Goal: Task Accomplishment & Management: Manage account settings

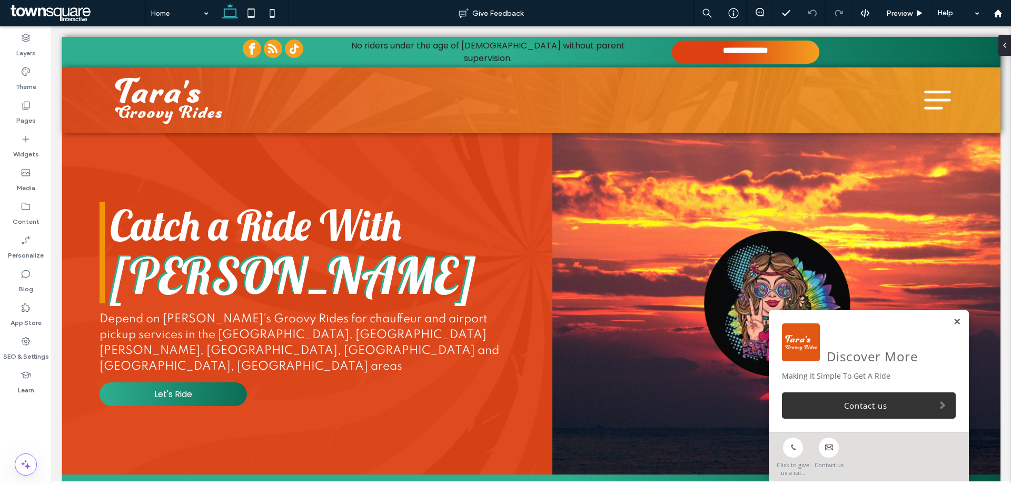
click at [953, 321] on link at bounding box center [957, 322] width 8 height 9
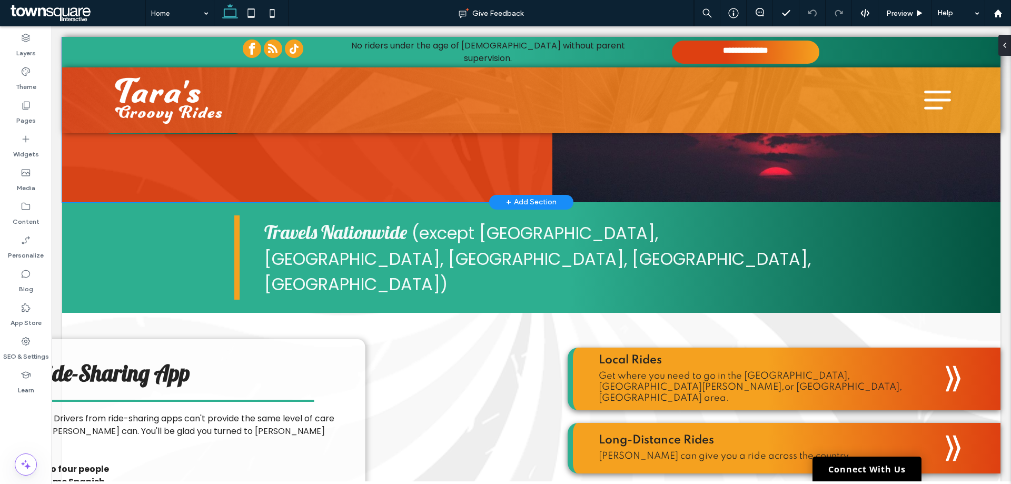
scroll to position [316, 0]
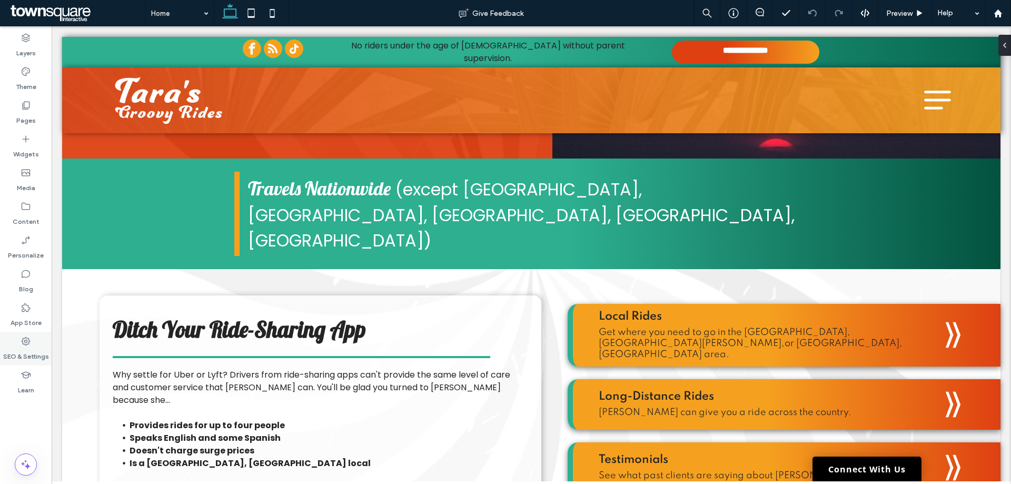
click at [18, 342] on div "SEO & Settings" at bounding box center [26, 349] width 52 height 34
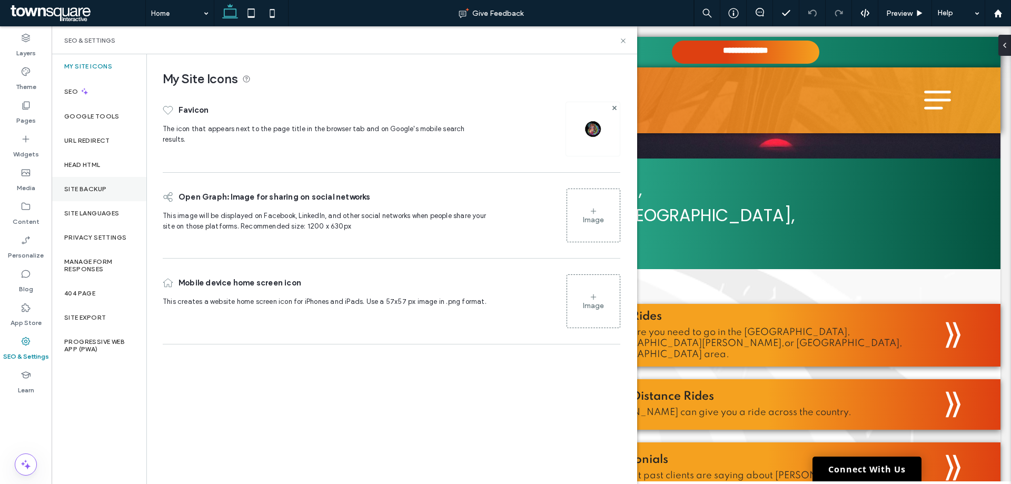
click at [72, 193] on div "Site Backup" at bounding box center [99, 189] width 95 height 24
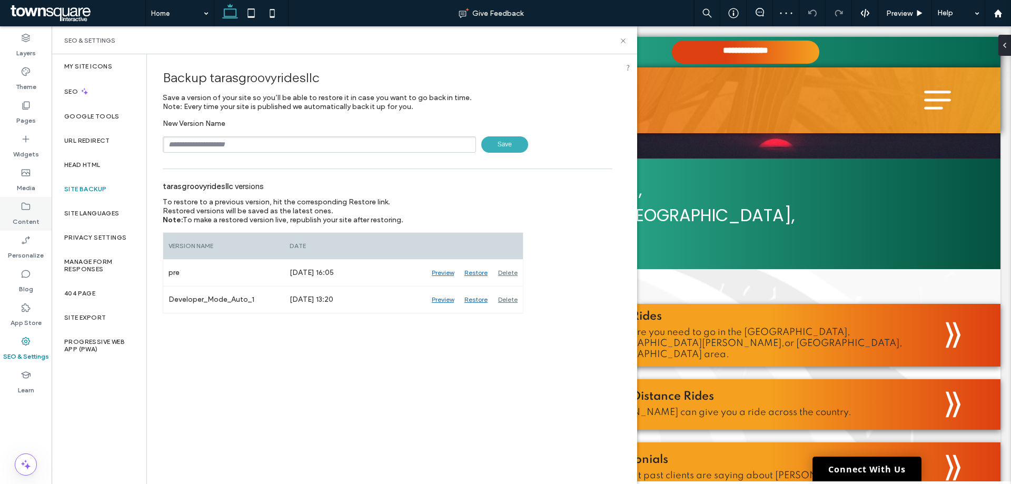
click at [9, 215] on div "Content" at bounding box center [26, 214] width 52 height 34
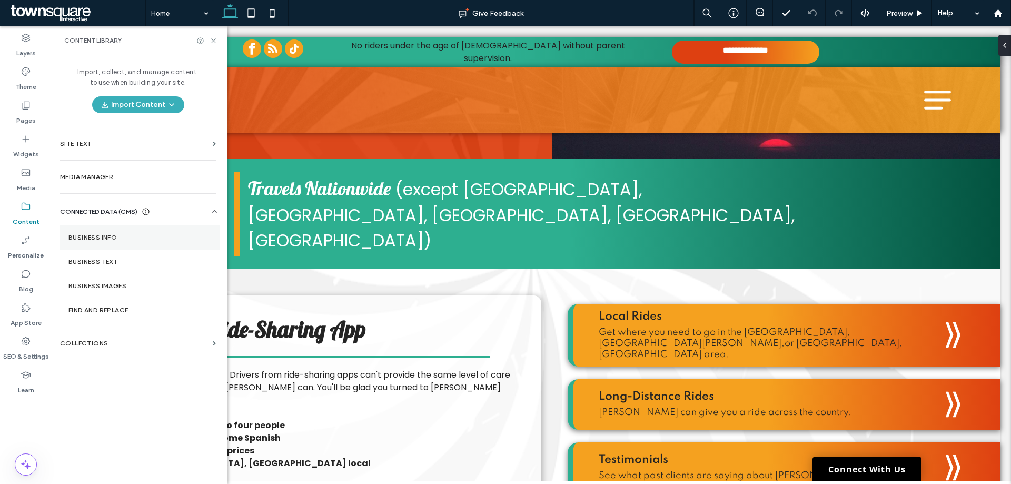
click at [132, 232] on section "Business Info" at bounding box center [140, 237] width 160 height 24
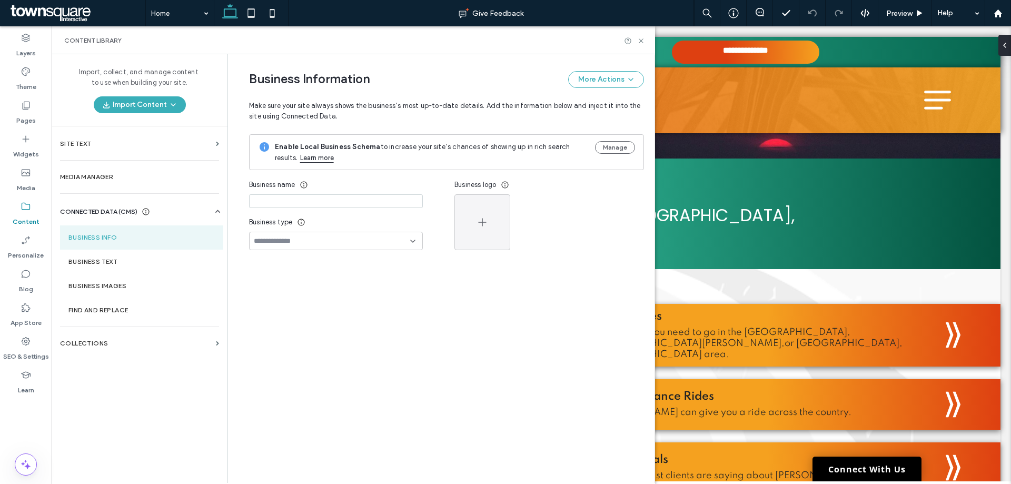
type input "**********"
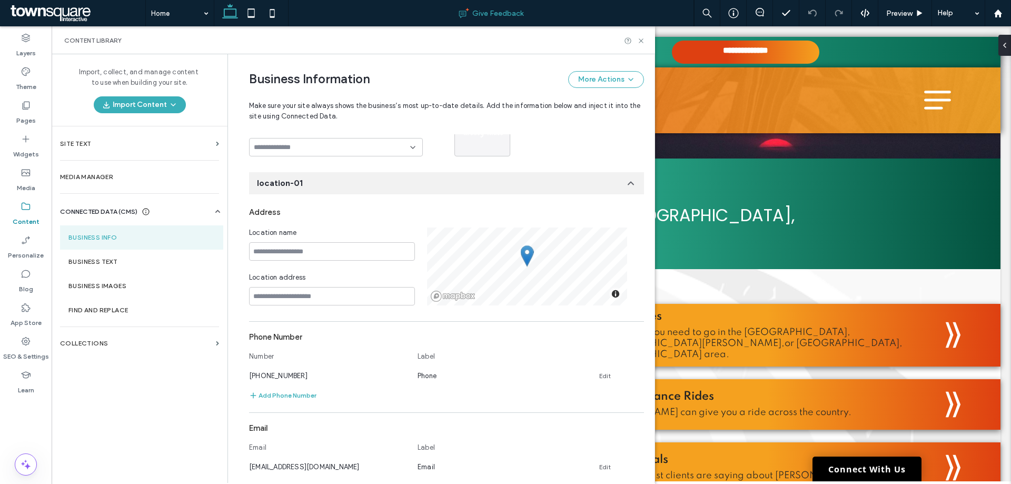
scroll to position [0, 0]
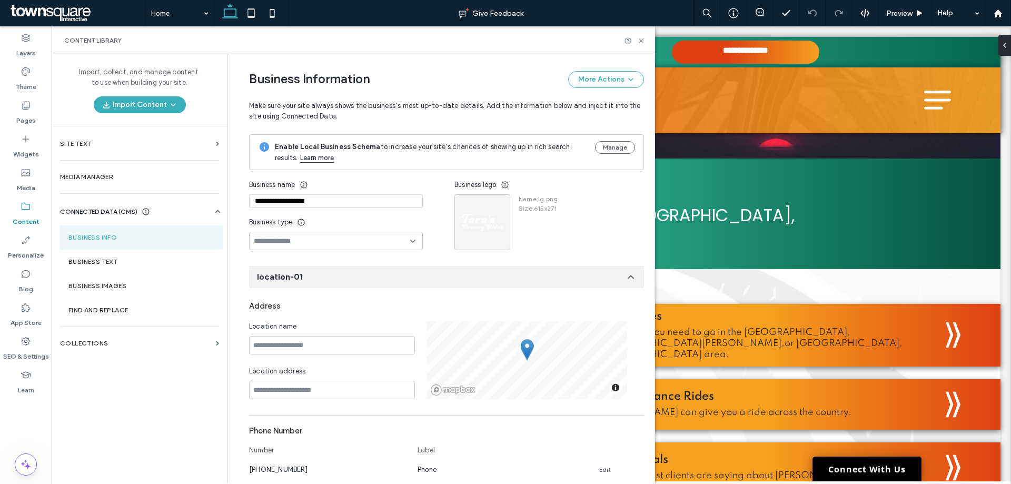
click at [249, 202] on input "**********" at bounding box center [336, 201] width 174 height 14
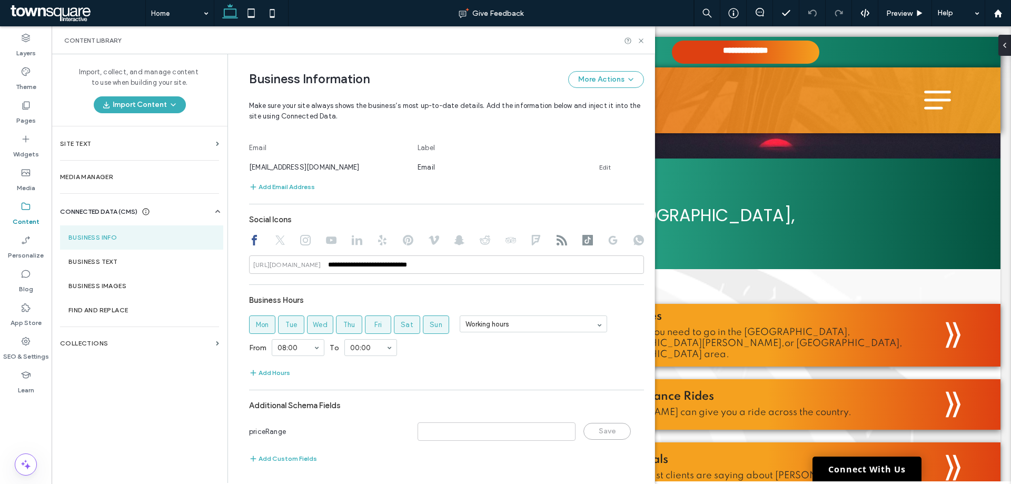
scroll to position [394, 0]
click at [119, 257] on section "Business Text" at bounding box center [141, 262] width 163 height 24
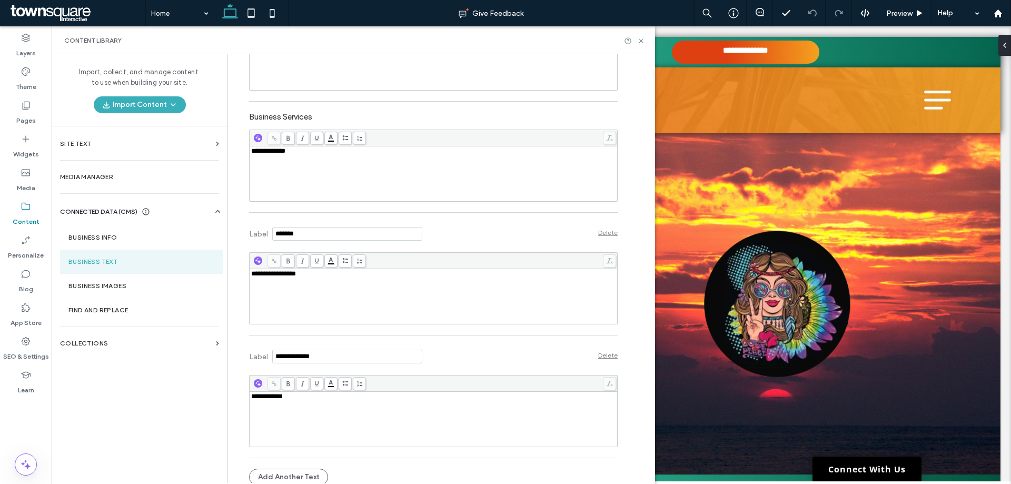
scroll to position [310, 0]
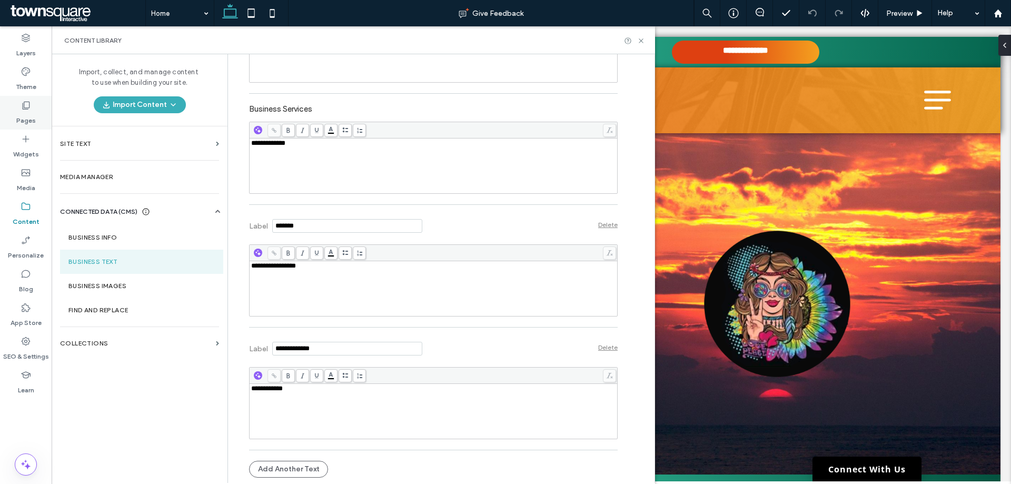
click at [26, 99] on div "Pages" at bounding box center [26, 113] width 52 height 34
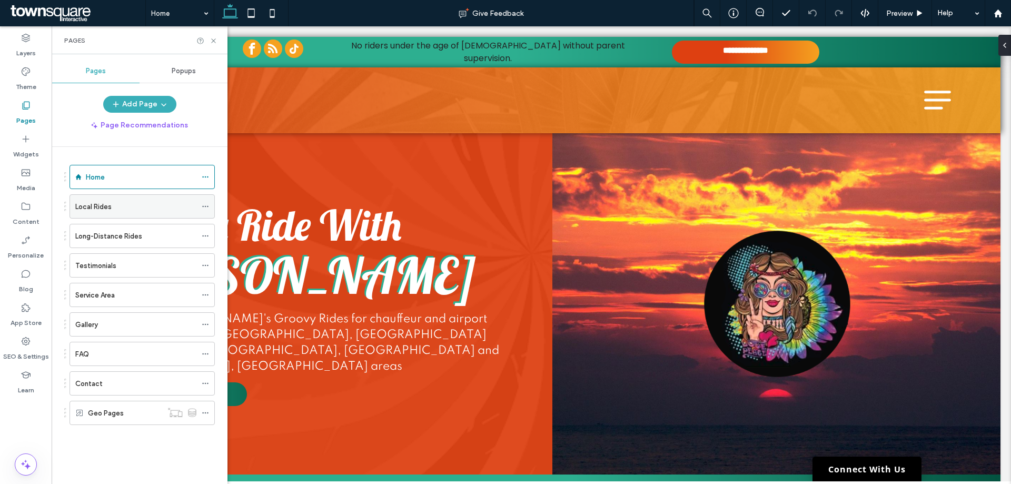
click at [204, 205] on icon at bounding box center [205, 206] width 7 height 7
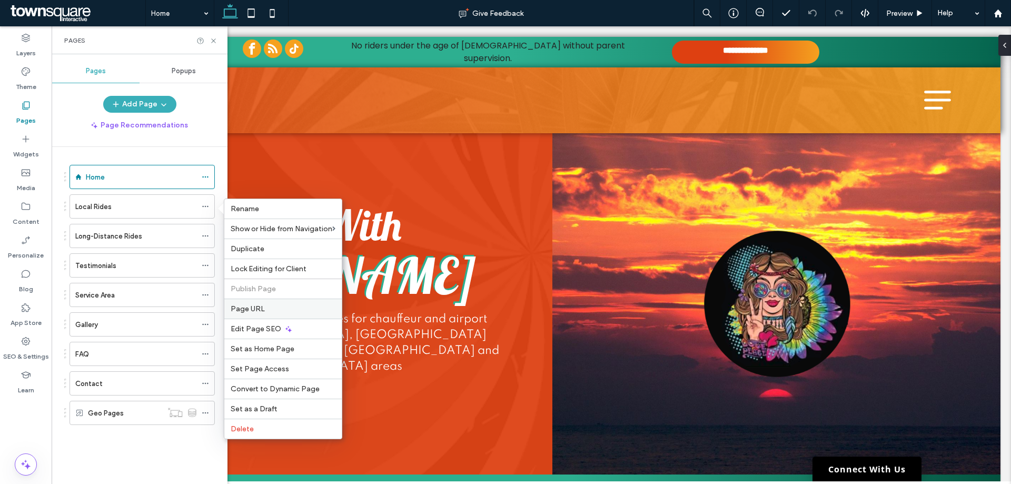
click at [252, 312] on span "Page URL" at bounding box center [248, 308] width 34 height 9
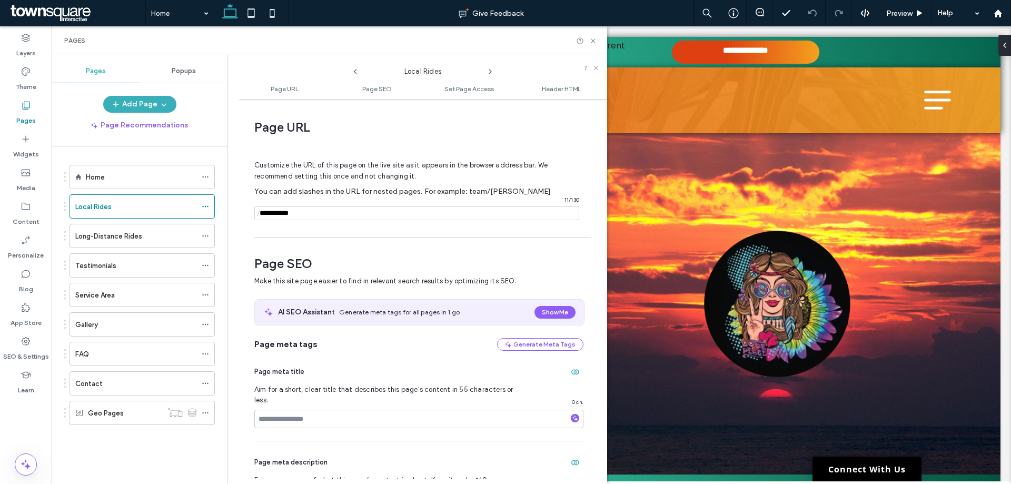
click at [492, 70] on icon at bounding box center [490, 71] width 8 height 8
click at [356, 73] on icon at bounding box center [355, 71] width 8 height 8
click at [488, 72] on icon at bounding box center [490, 71] width 8 height 8
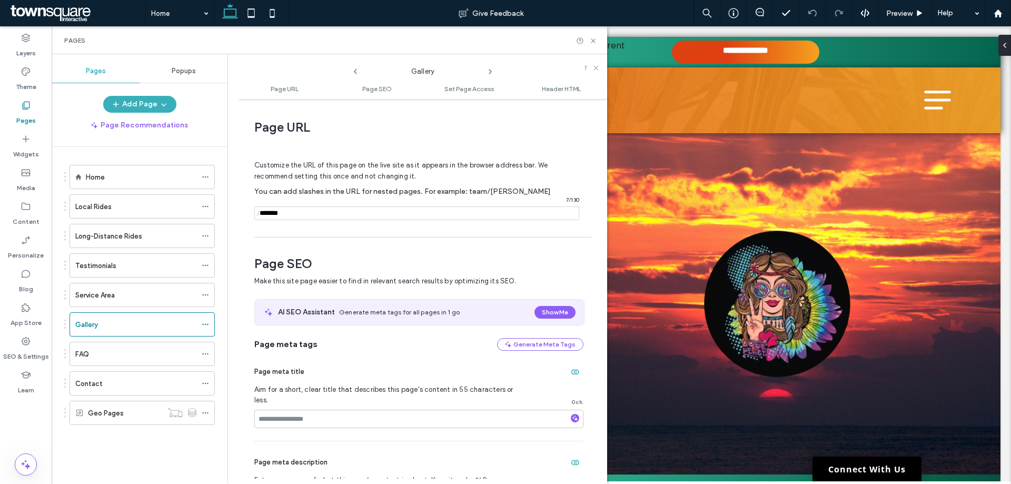
click at [488, 72] on icon at bounding box center [490, 71] width 8 height 8
click at [119, 385] on div "Contact" at bounding box center [135, 383] width 121 height 11
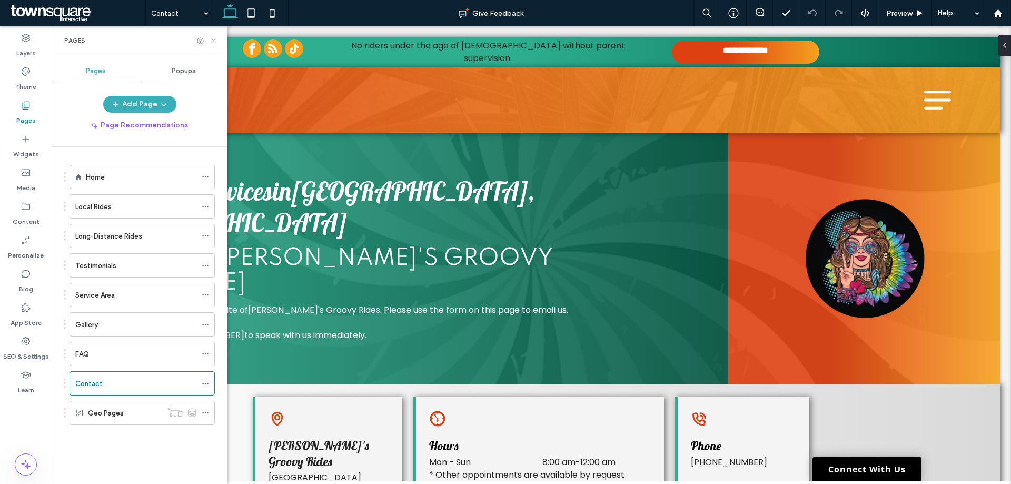
click at [216, 43] on icon at bounding box center [214, 41] width 8 height 8
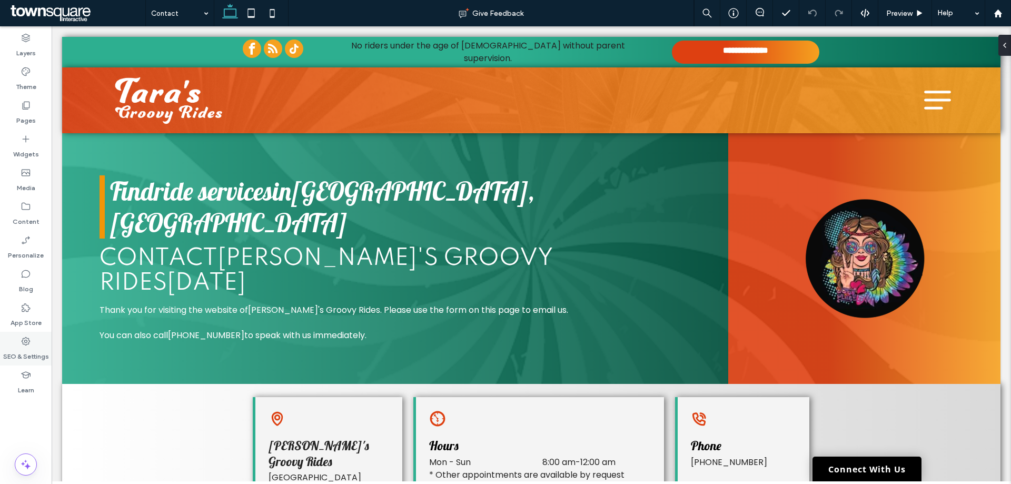
click at [27, 346] on icon at bounding box center [26, 341] width 11 height 11
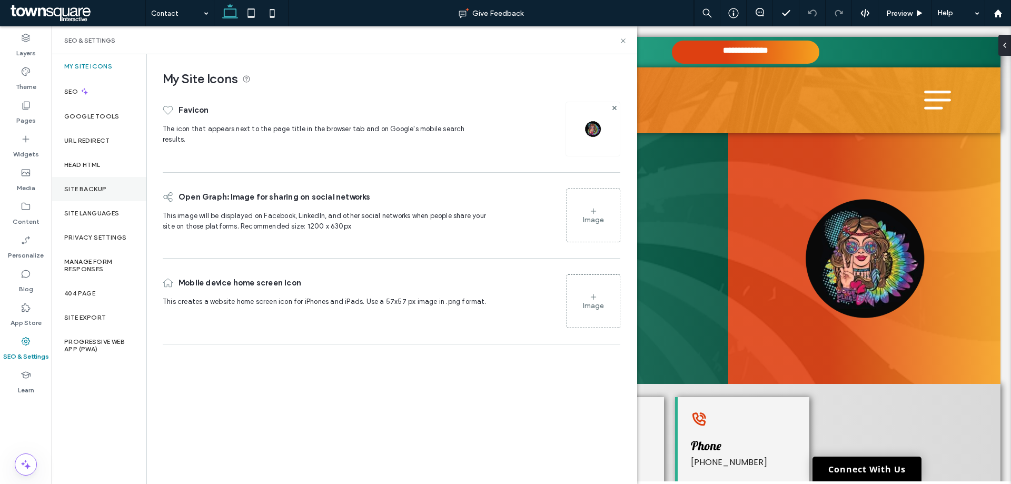
click at [89, 194] on div "Site Backup" at bounding box center [99, 189] width 95 height 24
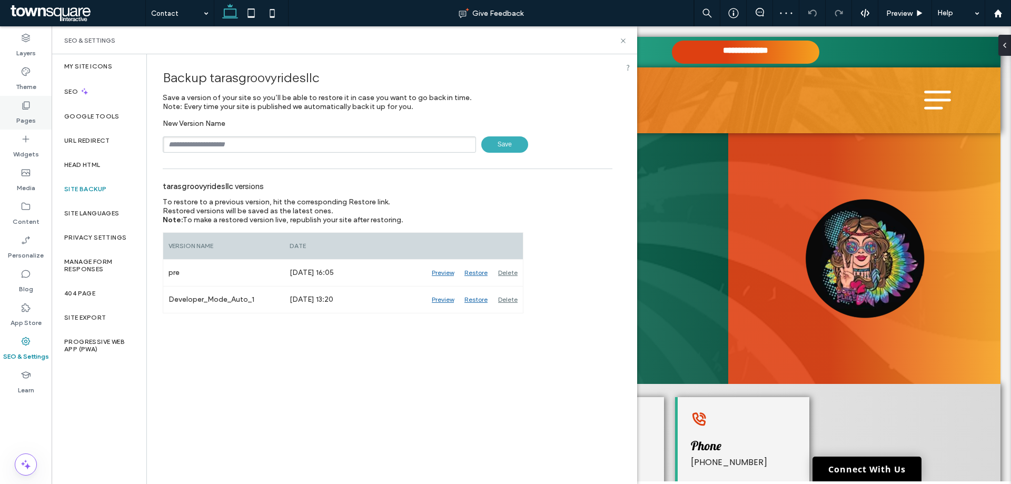
click at [23, 124] on label "Pages" at bounding box center [25, 118] width 19 height 15
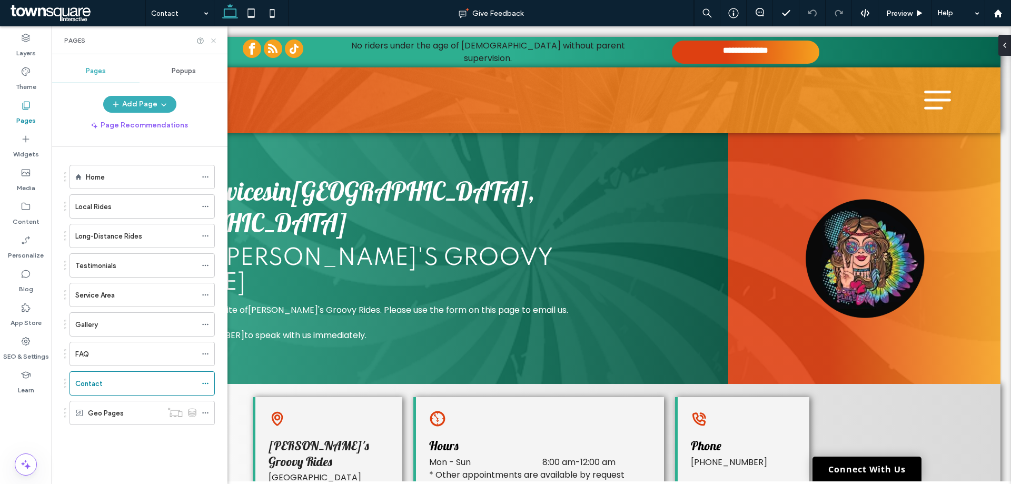
click at [213, 42] on icon at bounding box center [214, 41] width 8 height 8
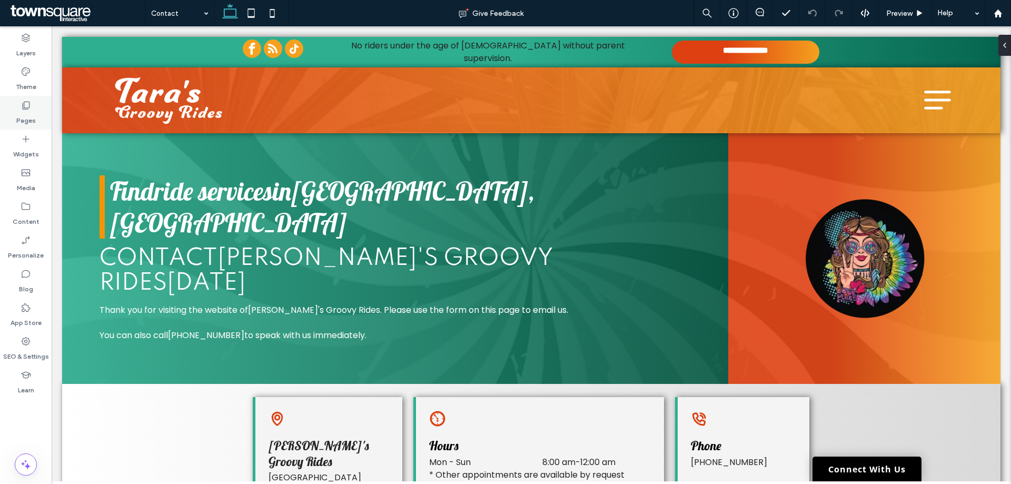
click at [9, 120] on div "Pages" at bounding box center [26, 113] width 52 height 34
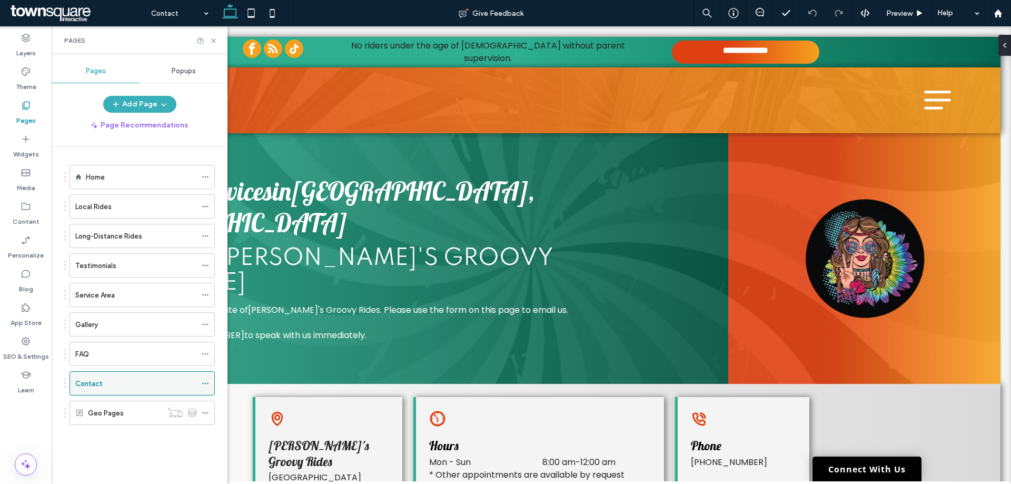
click at [134, 381] on div "Contact" at bounding box center [135, 383] width 121 height 11
click at [215, 41] on icon at bounding box center [214, 41] width 8 height 8
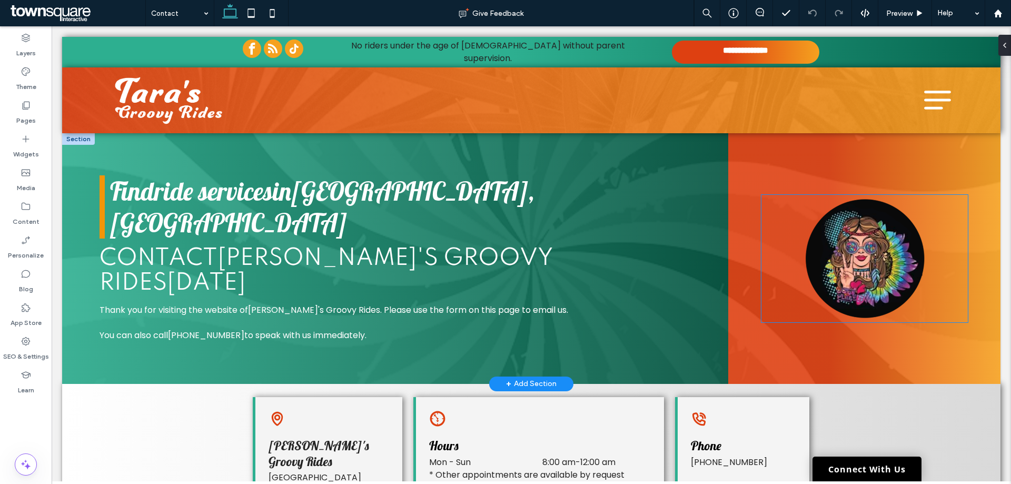
click at [845, 234] on img at bounding box center [865, 258] width 206 height 127
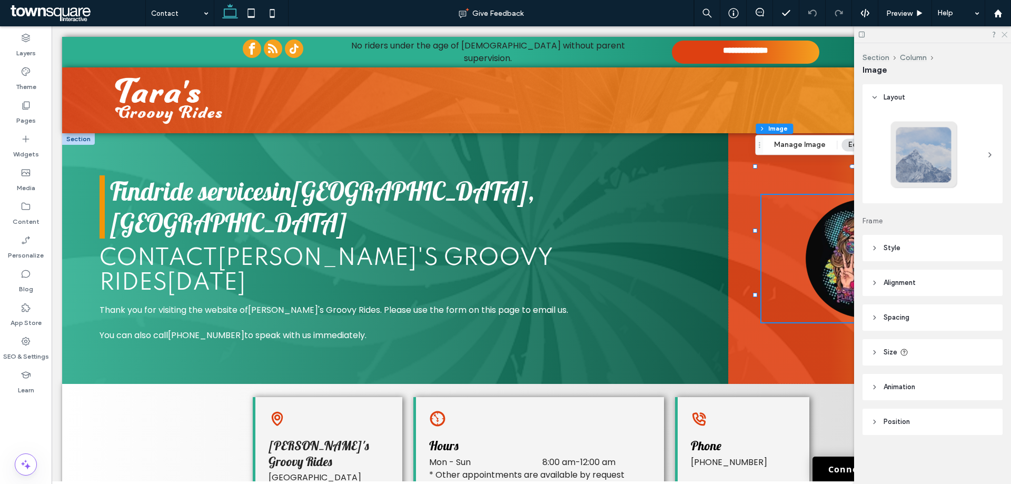
click at [1003, 34] on icon at bounding box center [1004, 34] width 7 height 7
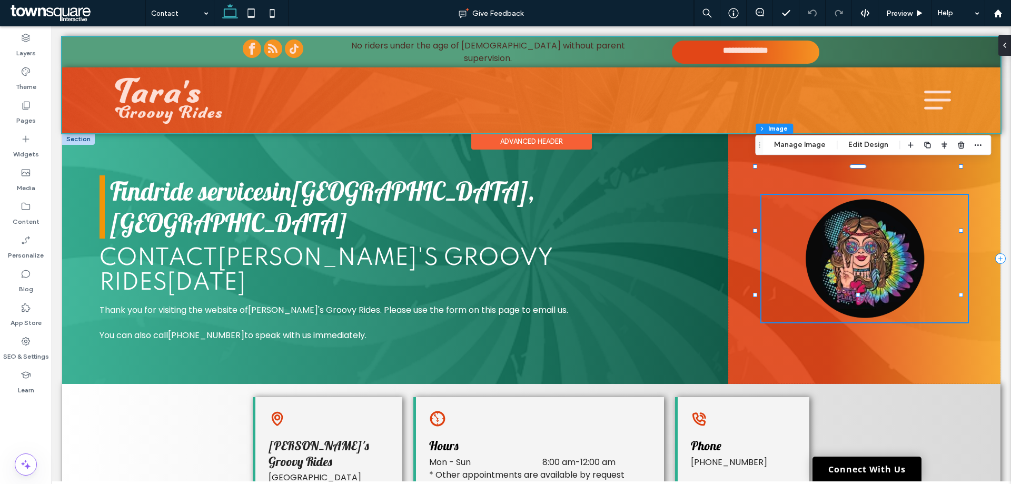
click at [751, 95] on div at bounding box center [531, 85] width 939 height 96
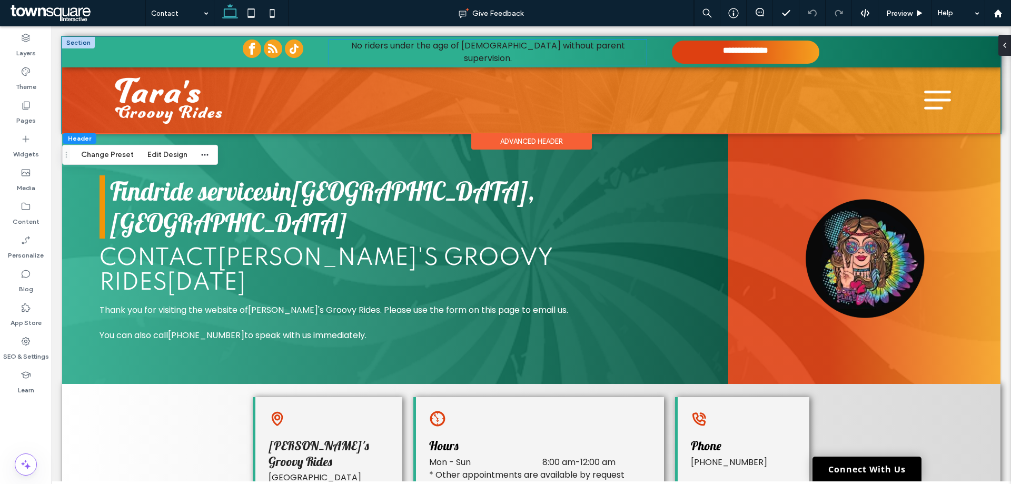
click at [642, 54] on p "No riders under the age of [DEMOGRAPHIC_DATA] without parent supervision." at bounding box center [487, 52] width 317 height 25
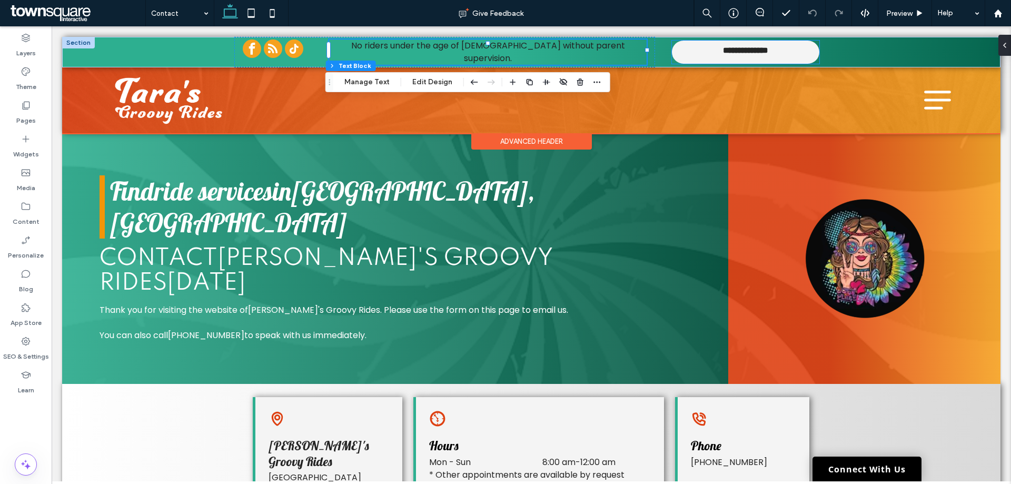
click at [676, 55] on link "**********" at bounding box center [745, 52] width 147 height 23
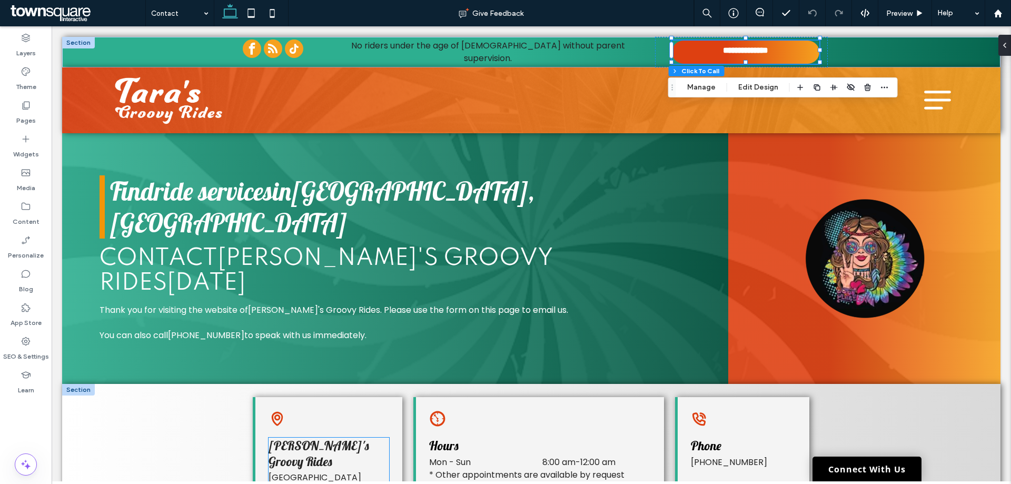
click at [338, 471] on p "[GEOGRAPHIC_DATA]" at bounding box center [329, 477] width 121 height 13
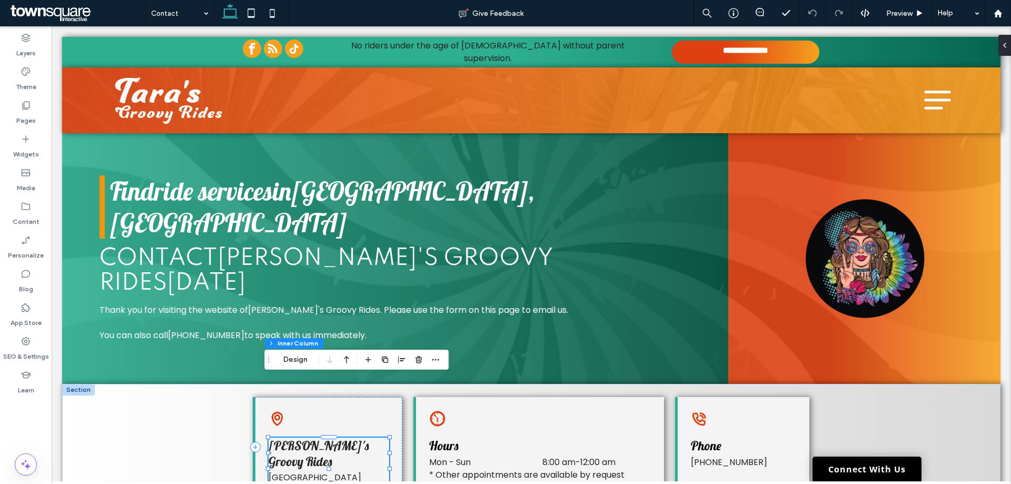
type input "**"
click at [473, 456] on dt "Mon - Sun" at bounding box center [466, 462] width 75 height 13
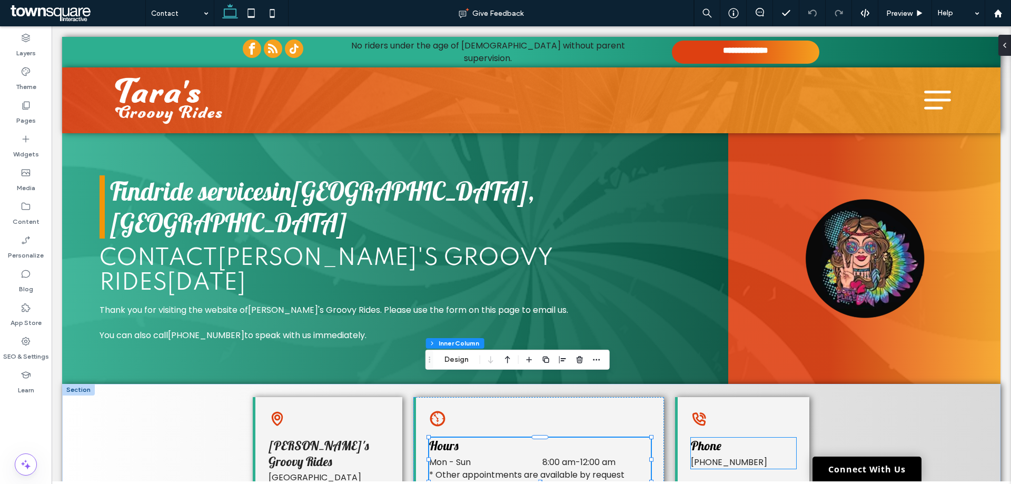
click at [725, 456] on div "[PHONE_NUMBER]" at bounding box center [743, 462] width 105 height 13
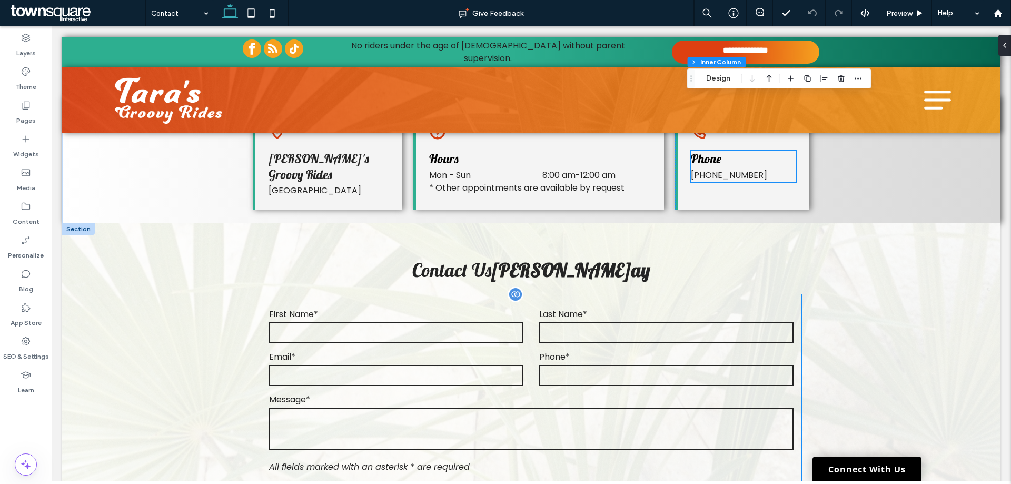
scroll to position [284, 0]
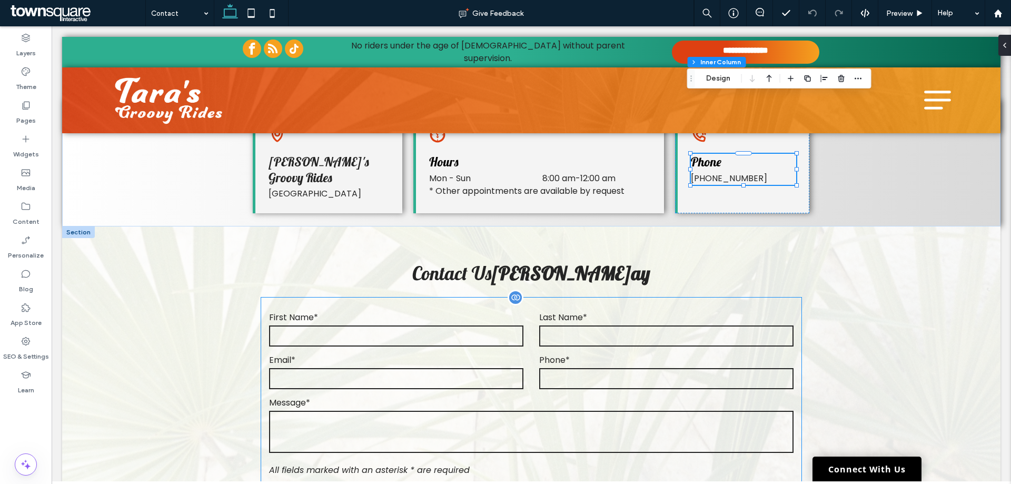
click at [534, 396] on label "Message*" at bounding box center [531, 402] width 524 height 13
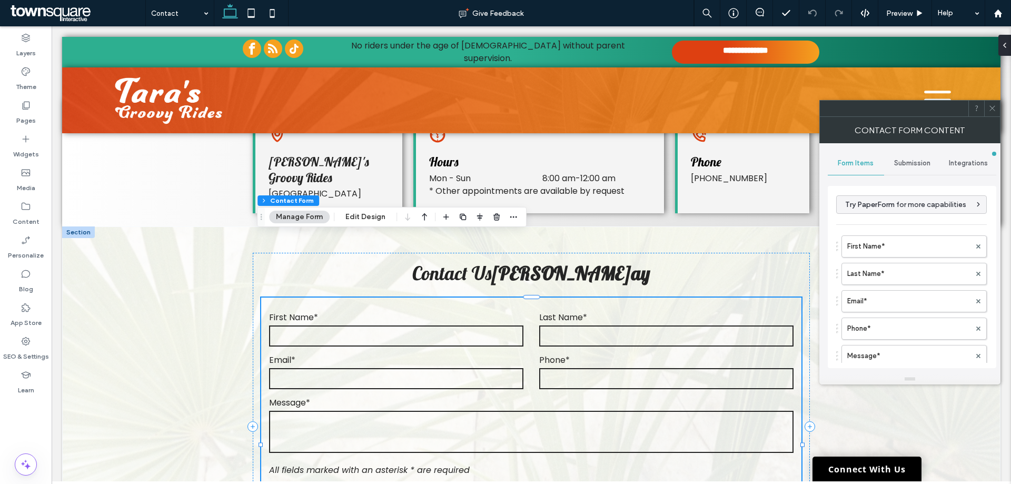
type input "**********"
type input "*"
type input "***"
click at [915, 253] on label "First Name*" at bounding box center [909, 246] width 123 height 21
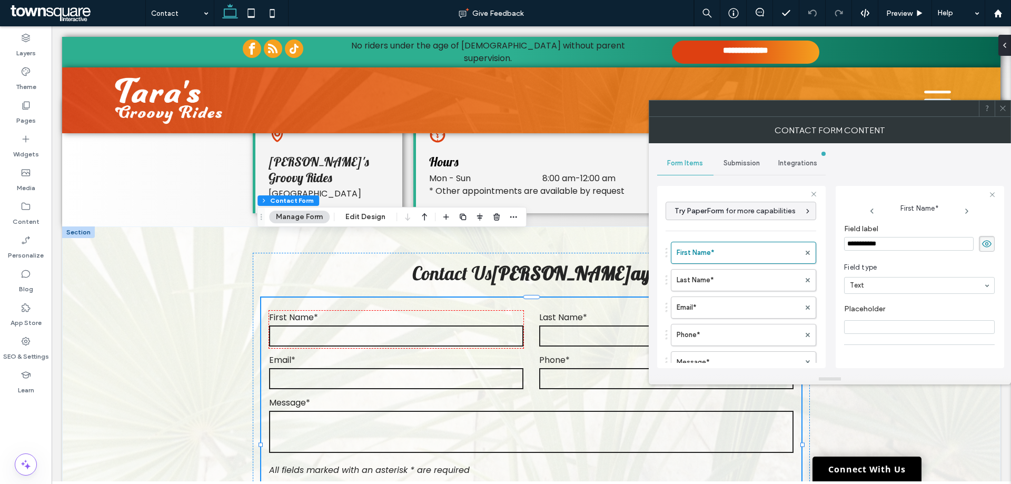
click at [468, 226] on div "**********" at bounding box center [531, 426] width 632 height 400
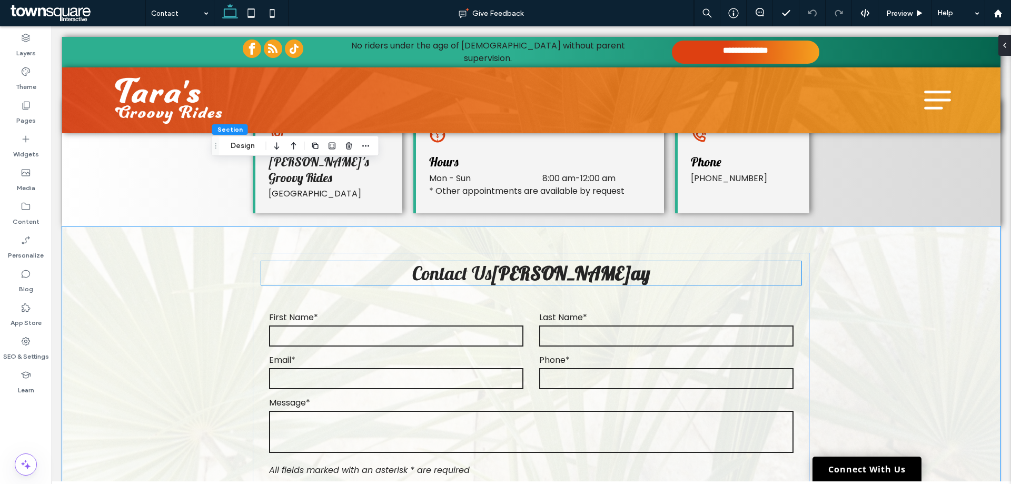
click at [603, 261] on h3 "Contact Us [PERSON_NAME] ﻿ ay" at bounding box center [531, 273] width 540 height 24
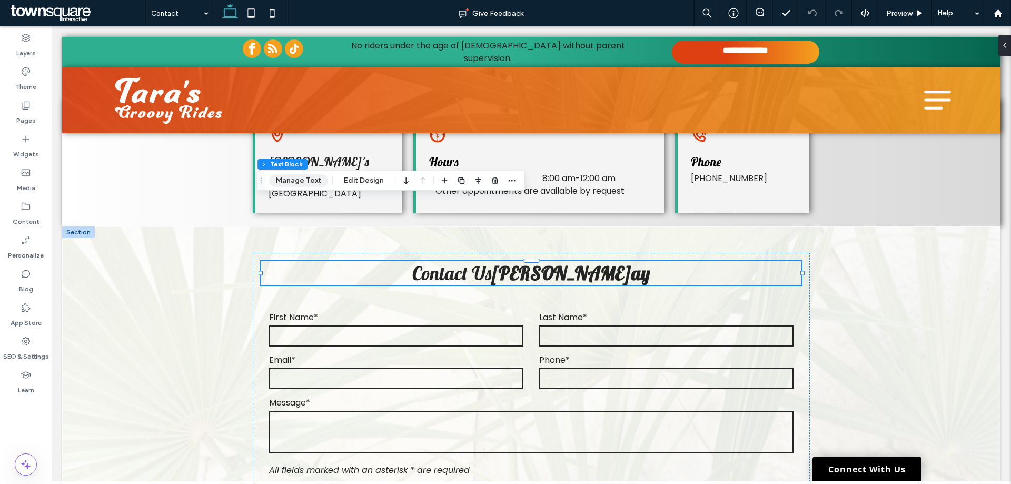
click at [292, 185] on button "Manage Text" at bounding box center [298, 180] width 59 height 13
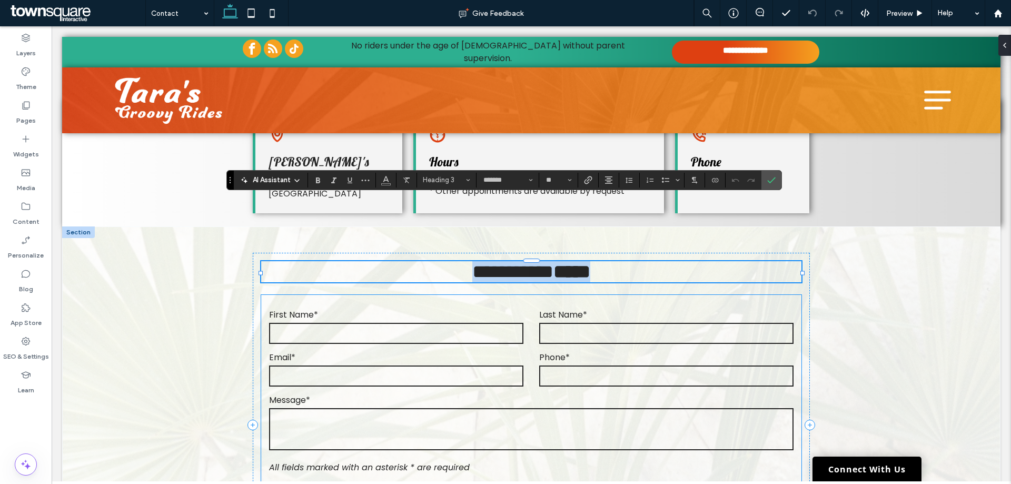
type input "*******"
type input "**"
click at [572, 262] on strong "*****" at bounding box center [572, 271] width 37 height 19
click at [533, 295] on form "**********" at bounding box center [531, 442] width 540 height 294
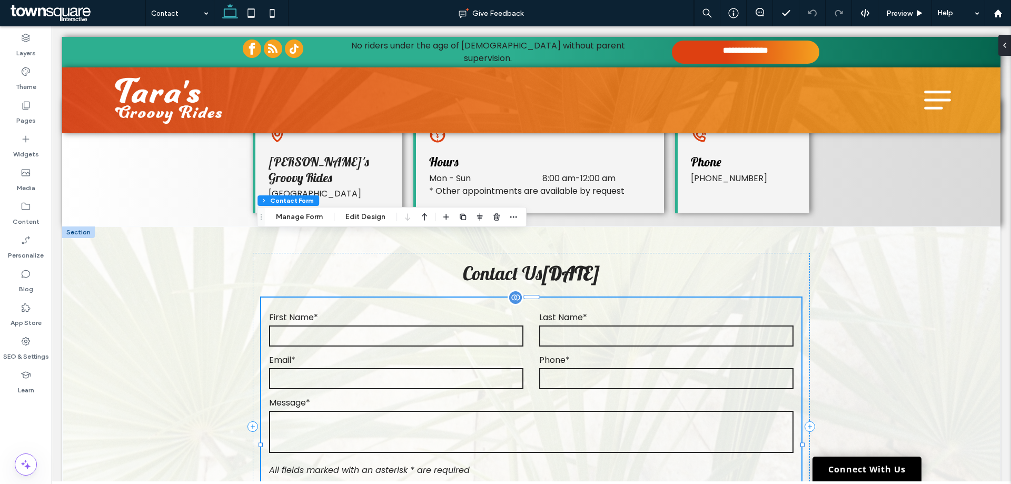
type input "*"
type input "***"
click at [527, 353] on div "Email*" at bounding box center [396, 371] width 270 height 37
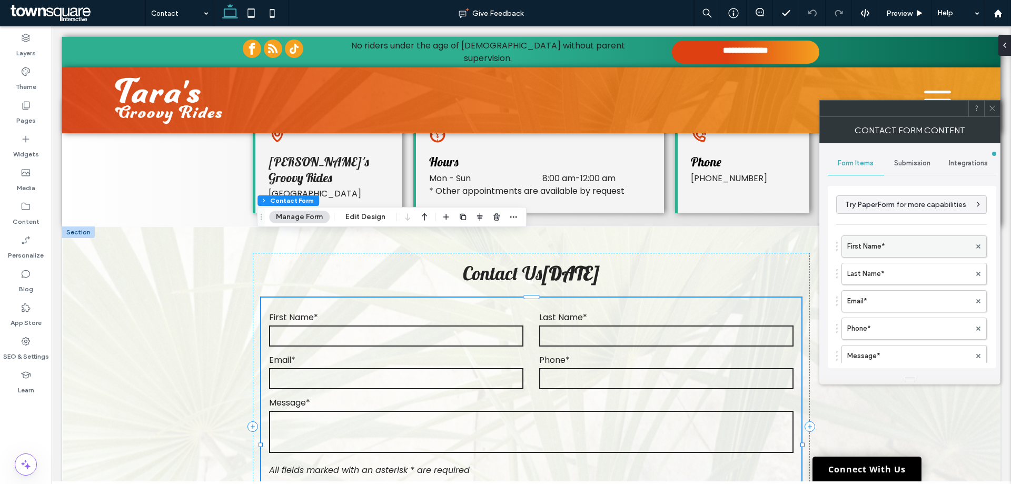
click at [922, 248] on label "First Name*" at bounding box center [909, 246] width 123 height 21
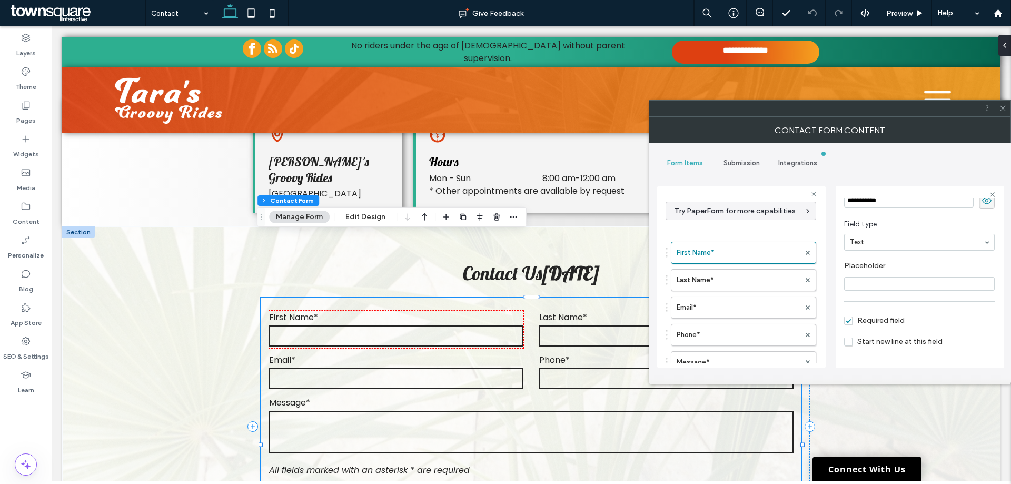
scroll to position [74, 0]
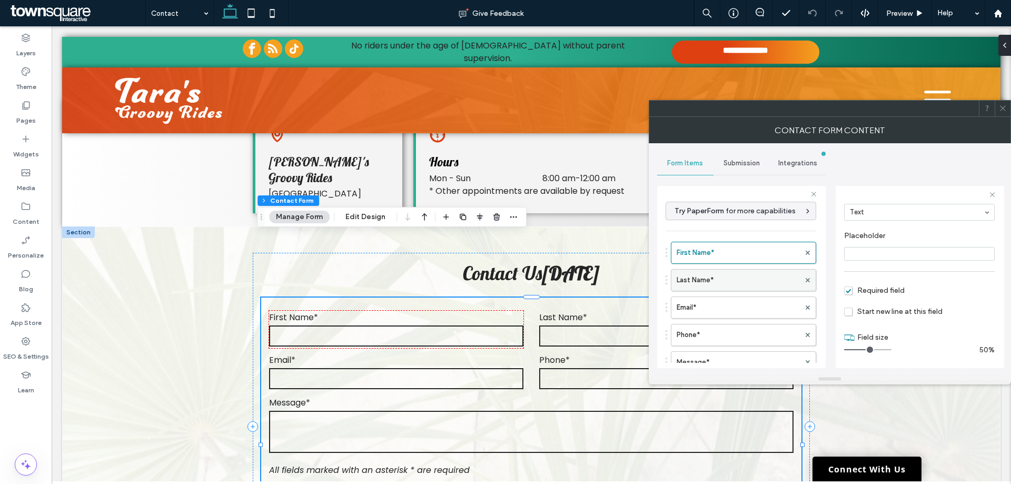
click at [721, 279] on label "Last Name*" at bounding box center [738, 280] width 123 height 21
click at [698, 310] on label "Email*" at bounding box center [738, 307] width 123 height 21
click at [688, 287] on label "Phone*" at bounding box center [738, 282] width 123 height 21
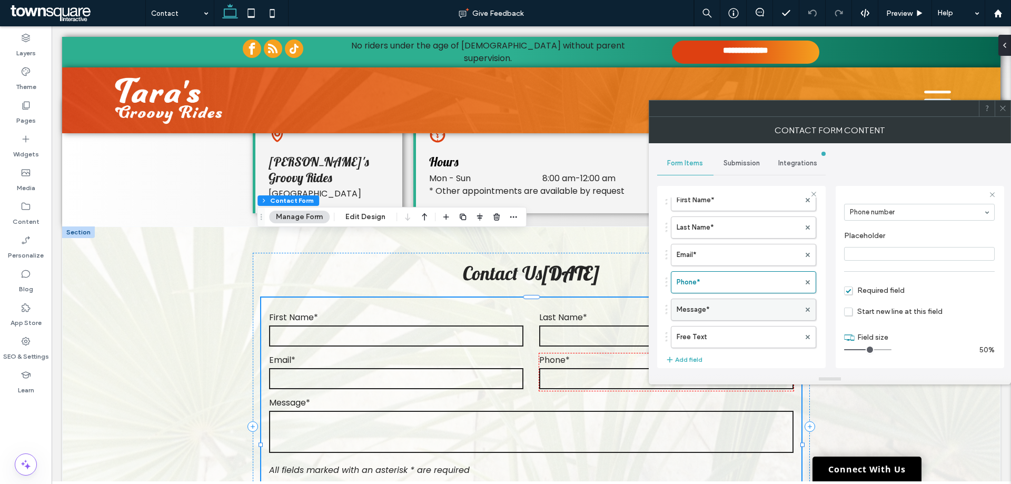
click at [702, 306] on label "Message*" at bounding box center [738, 309] width 123 height 21
type input "**"
click at [752, 339] on label "Free Text" at bounding box center [738, 337] width 123 height 21
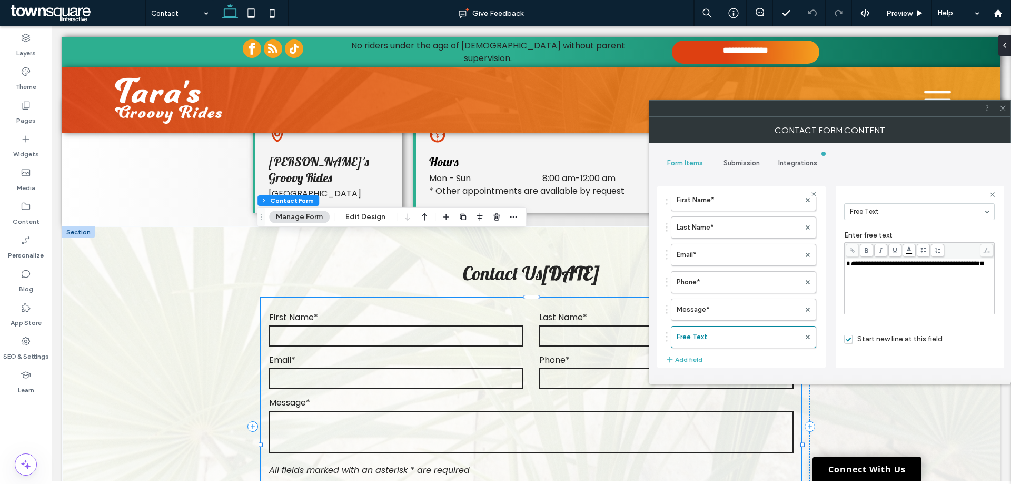
click at [729, 159] on span "Submission" at bounding box center [742, 163] width 36 height 8
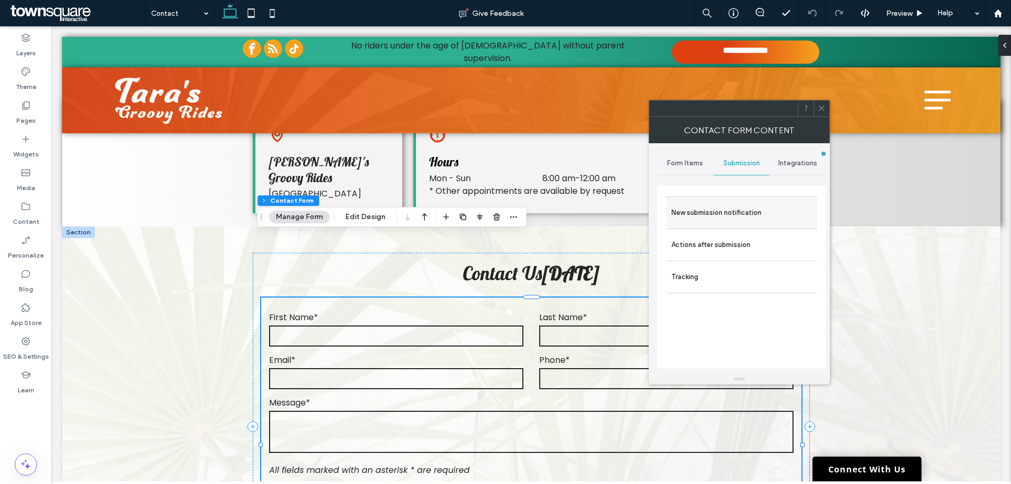
click at [731, 214] on label "New submission notification" at bounding box center [742, 212] width 141 height 21
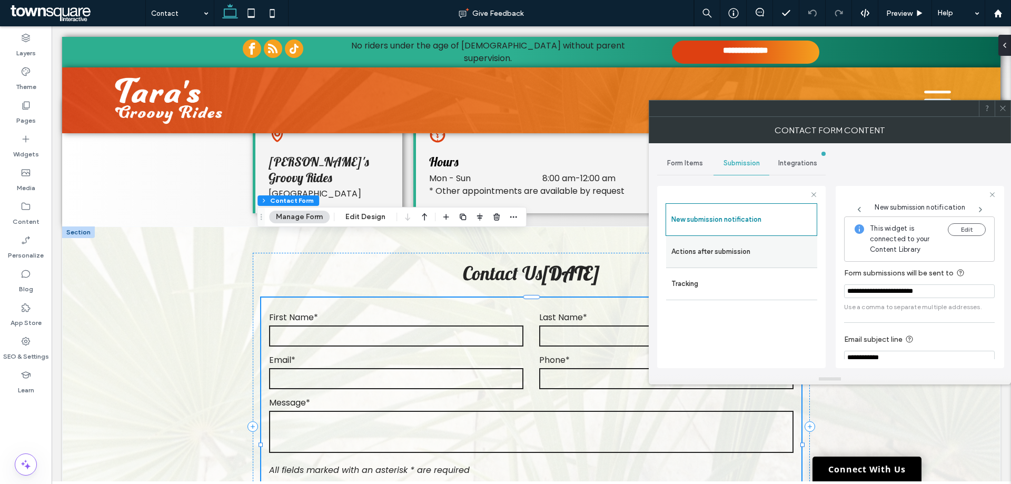
click at [750, 254] on label "Actions after submission" at bounding box center [742, 251] width 141 height 21
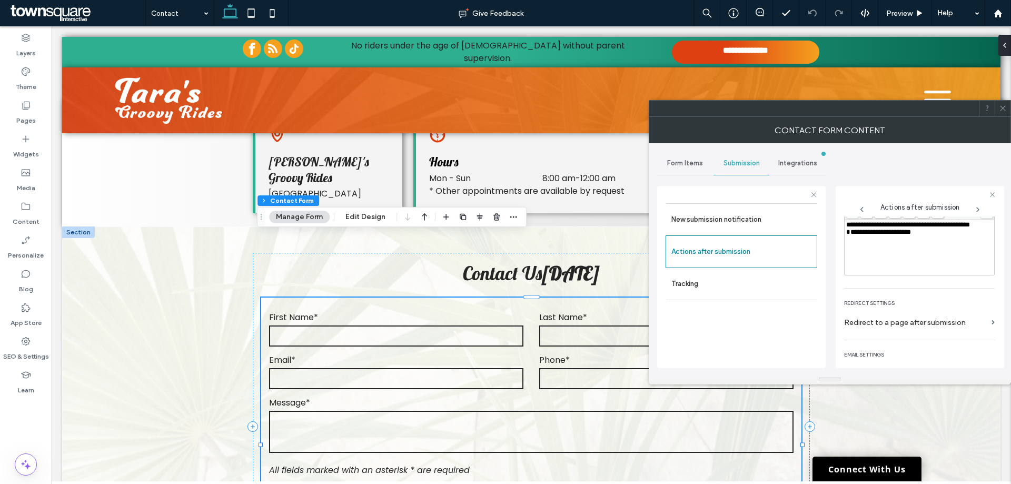
scroll to position [182, 0]
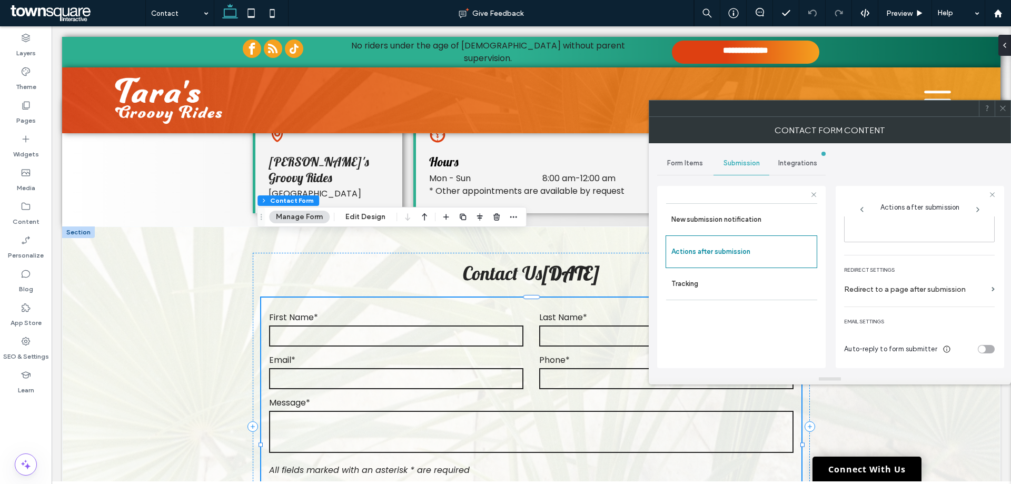
click at [1006, 107] on icon at bounding box center [1003, 108] width 8 height 8
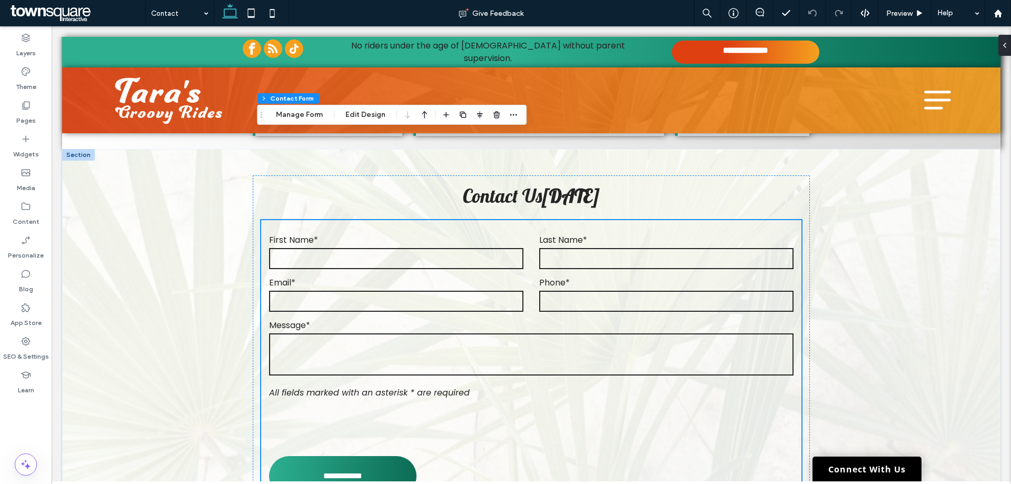
scroll to position [495, 0]
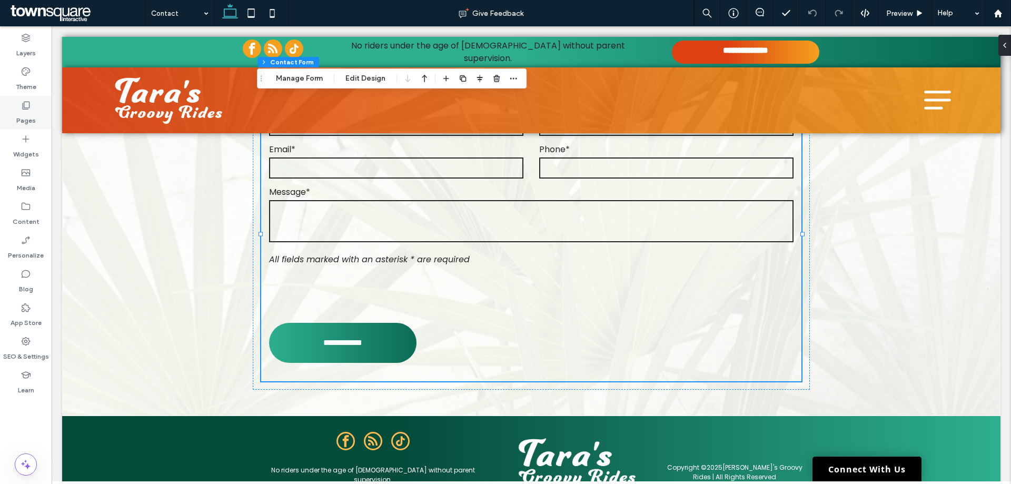
click at [26, 110] on use at bounding box center [26, 106] width 7 height 8
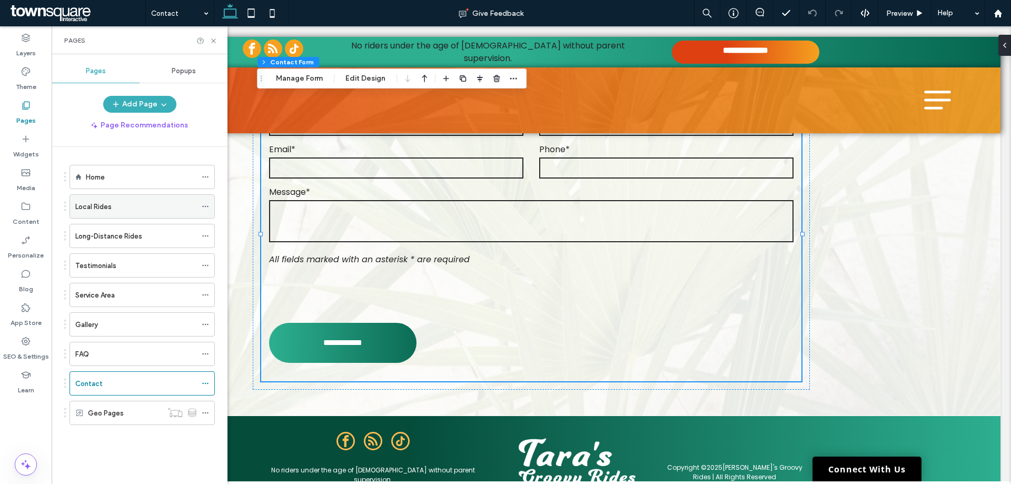
click at [204, 206] on icon at bounding box center [205, 206] width 7 height 7
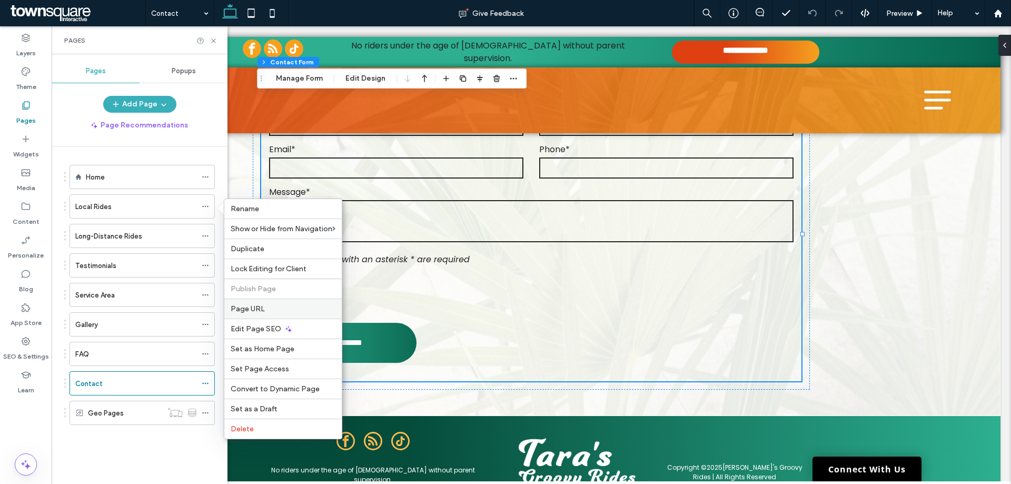
click at [245, 306] on span "Page URL" at bounding box center [248, 308] width 34 height 9
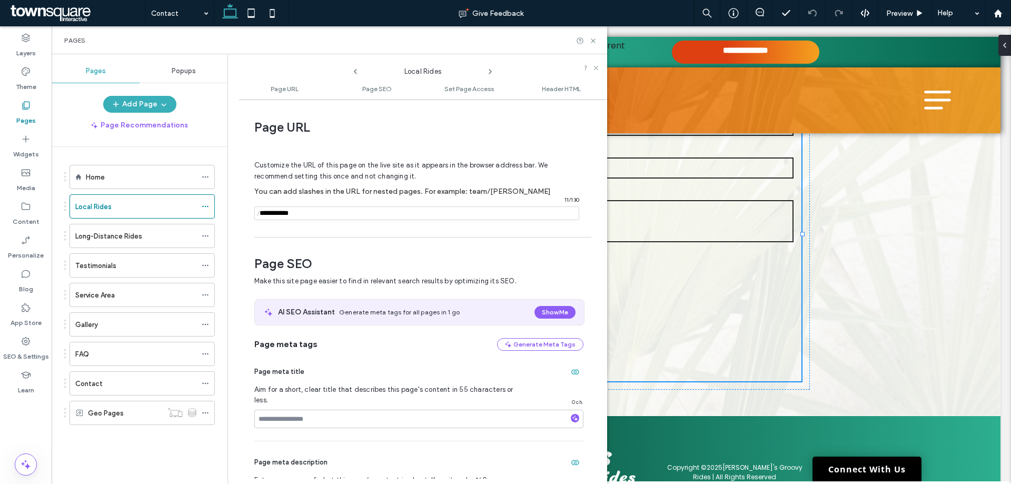
click at [494, 72] on icon at bounding box center [490, 71] width 8 height 8
click at [490, 69] on icon at bounding box center [490, 71] width 8 height 8
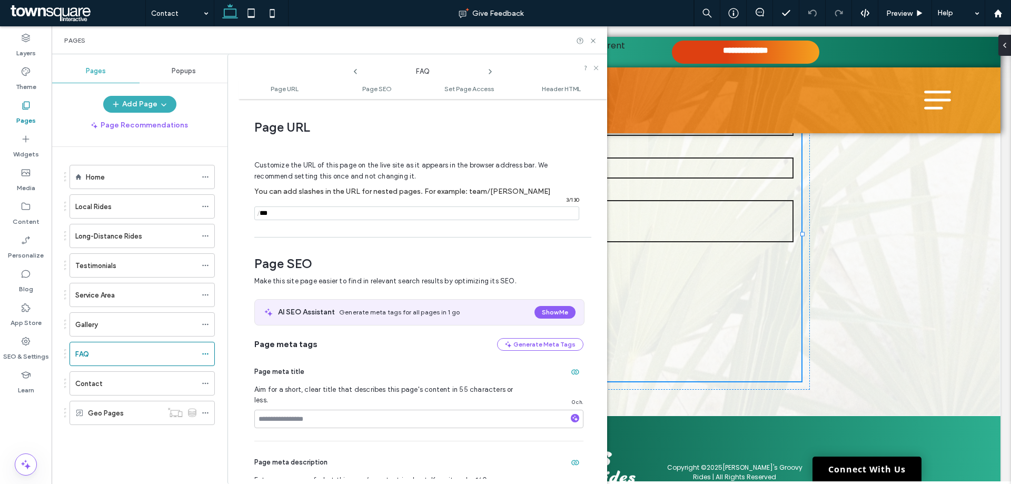
click at [490, 69] on icon at bounding box center [490, 71] width 8 height 8
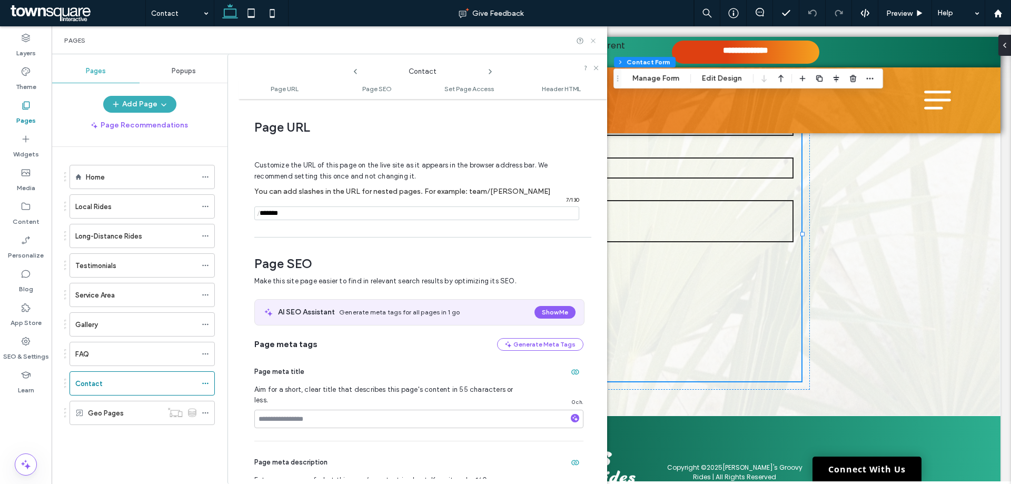
click at [595, 38] on icon at bounding box center [593, 41] width 8 height 8
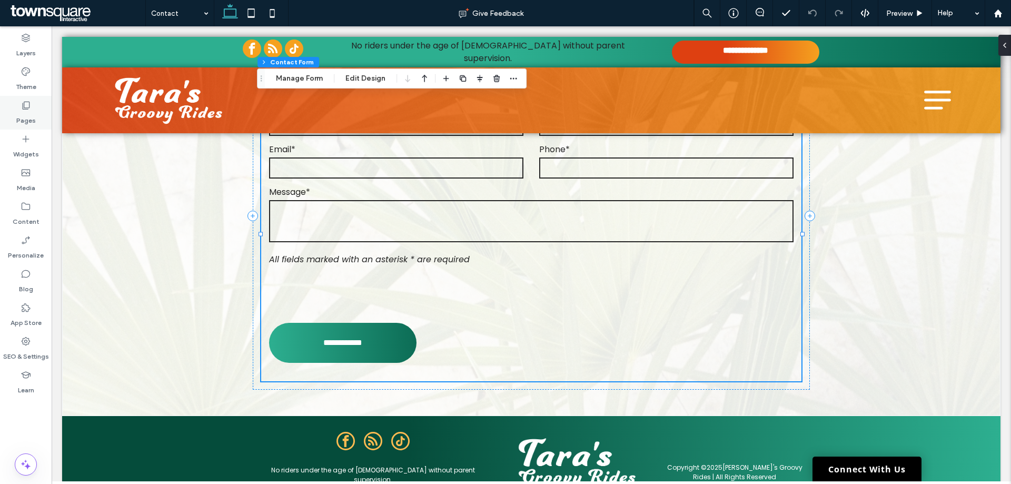
click at [14, 114] on div "Pages" at bounding box center [26, 113] width 52 height 34
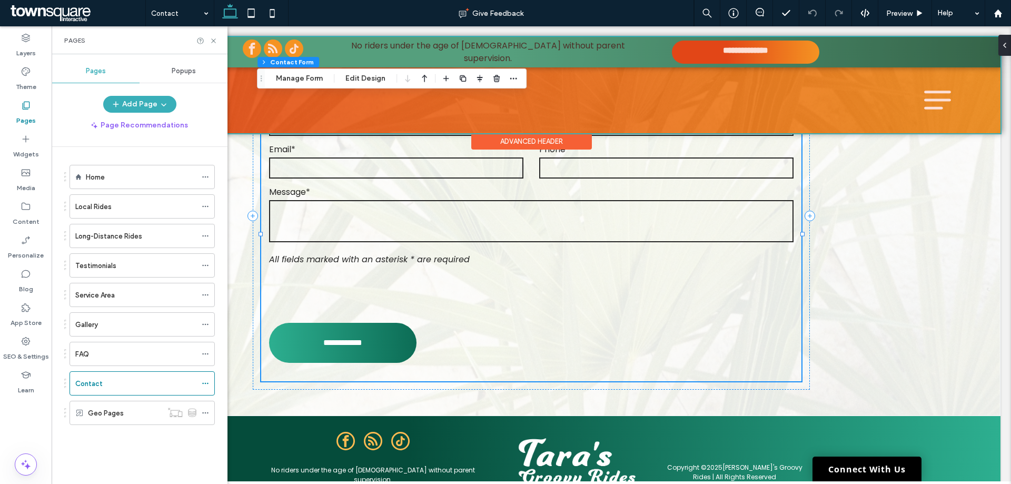
click at [137, 211] on div "Local Rides" at bounding box center [135, 206] width 121 height 11
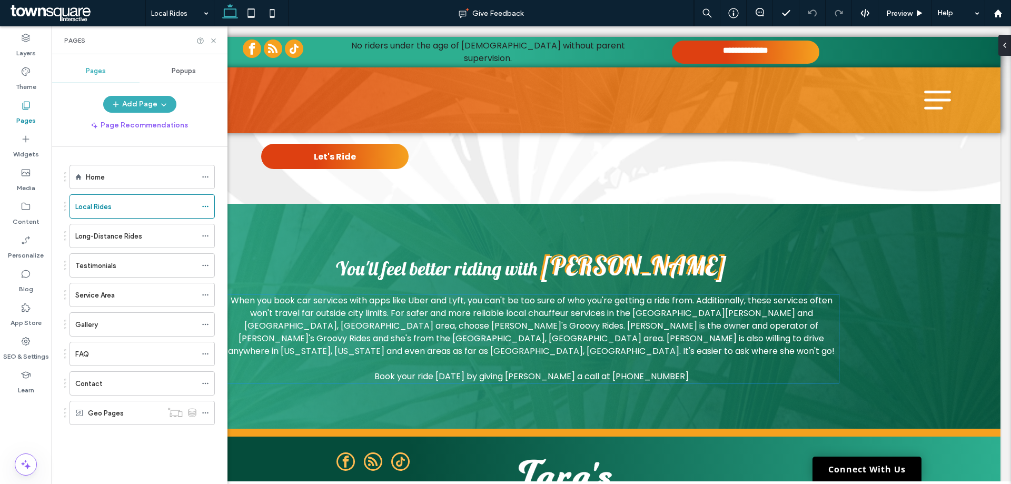
scroll to position [655, 0]
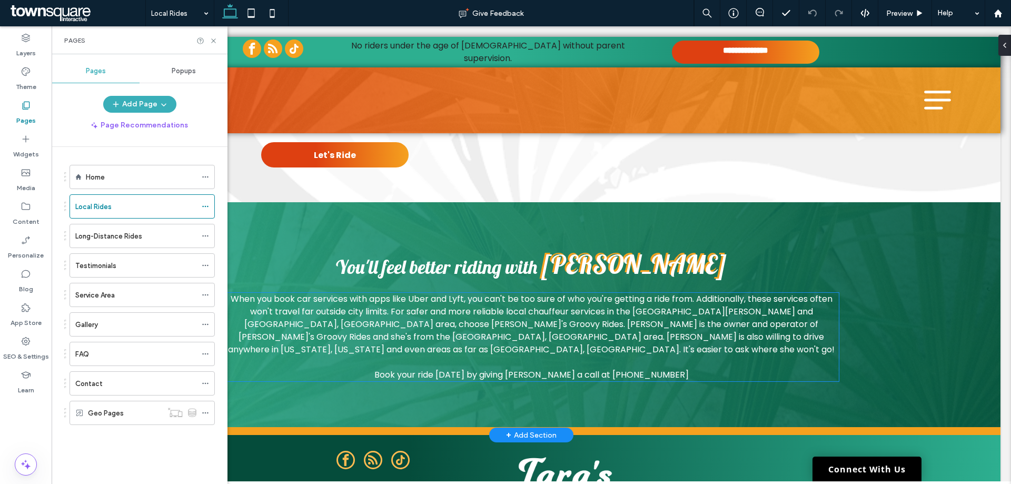
click at [672, 369] on p "Book your ride [DATE] by giving [PERSON_NAME] a call at [PHONE_NUMBER]" at bounding box center [531, 375] width 615 height 13
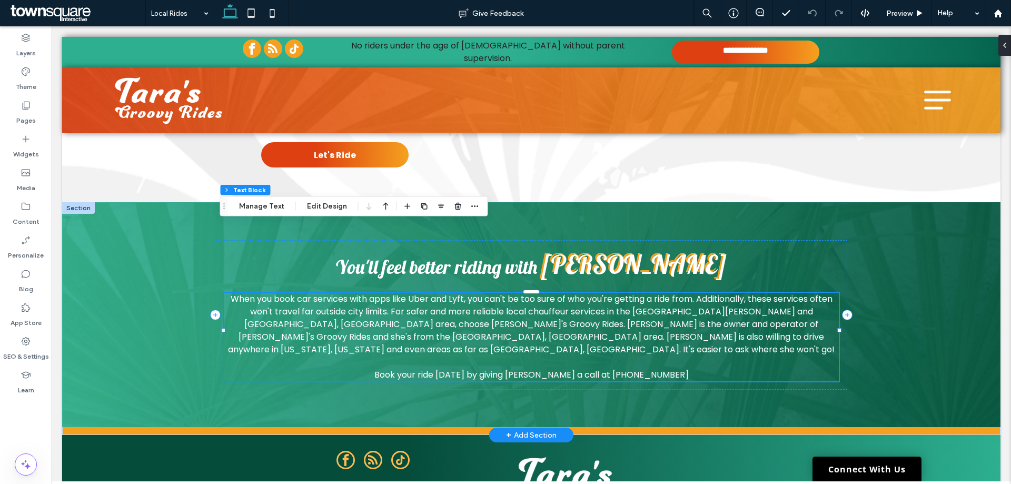
click at [660, 369] on p "Book your ride [DATE] by giving [PERSON_NAME] a call at [PHONE_NUMBER]" at bounding box center [531, 375] width 615 height 13
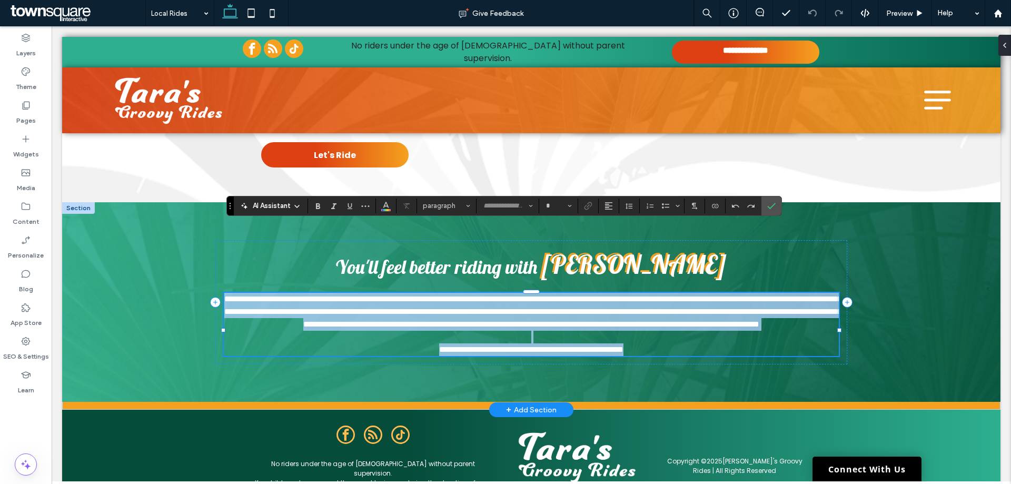
type input "*******"
type input "**"
click at [660, 343] on p "**********" at bounding box center [531, 349] width 615 height 13
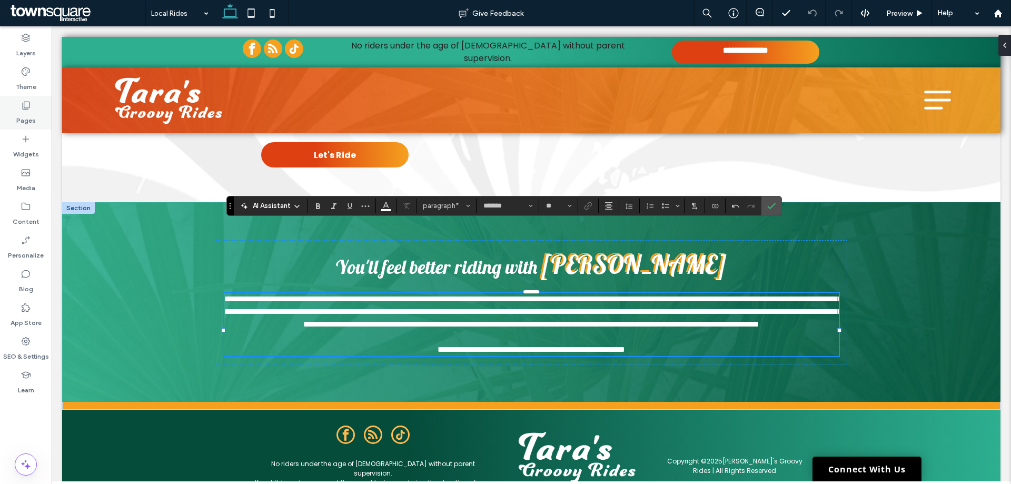
click at [21, 106] on icon at bounding box center [26, 105] width 11 height 11
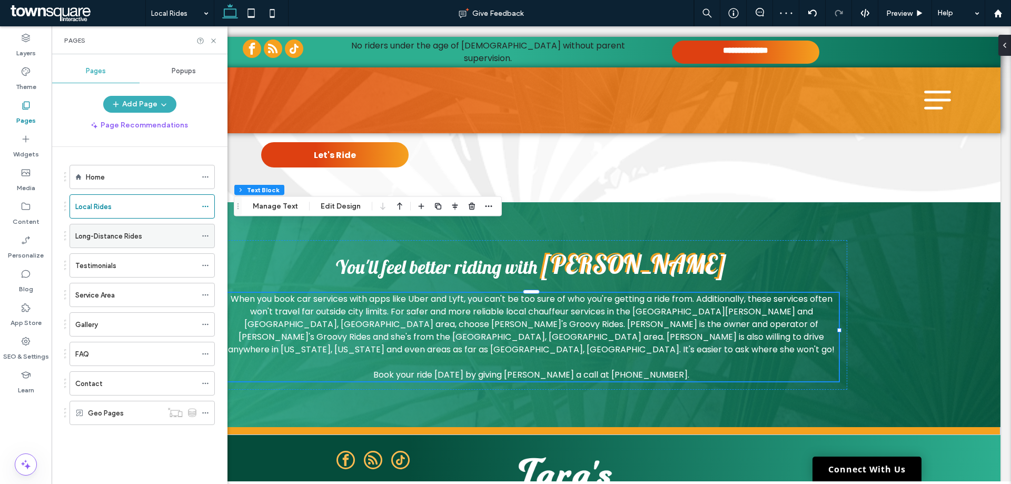
click at [107, 237] on label "Long-Distance Rides" at bounding box center [108, 236] width 67 height 18
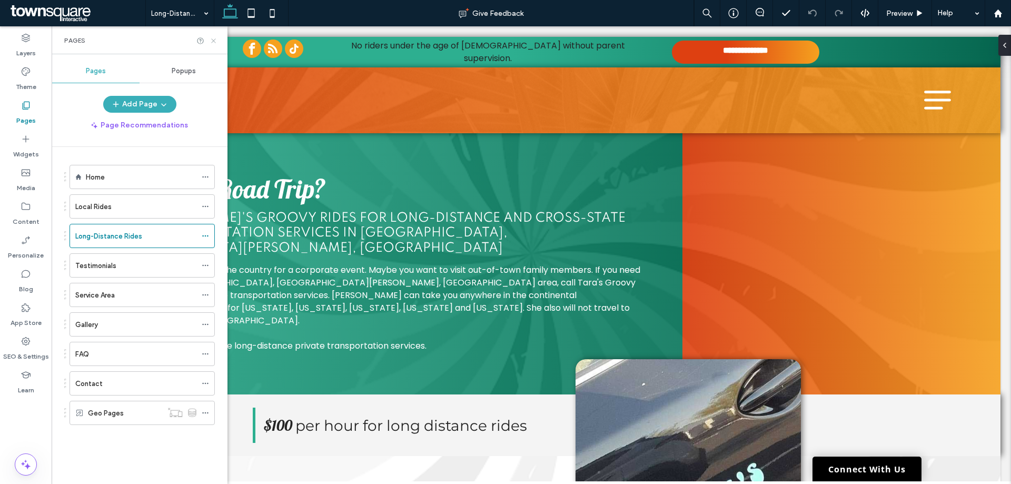
click at [213, 42] on icon at bounding box center [214, 41] width 8 height 8
